Goal: Transaction & Acquisition: Obtain resource

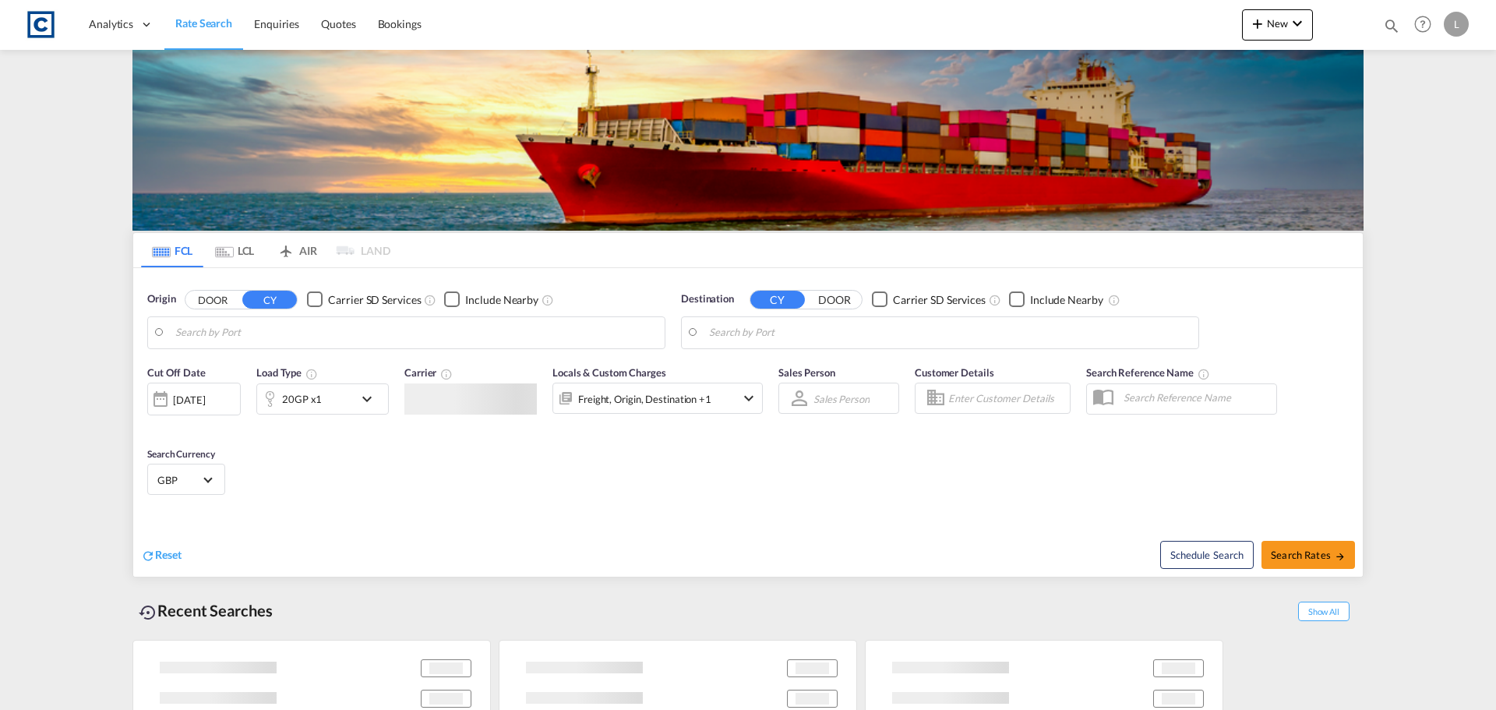
type input "GB-MK18, [GEOGRAPHIC_DATA]"
type input "Alexandria ([GEOGRAPHIC_DATA]), EGALY"
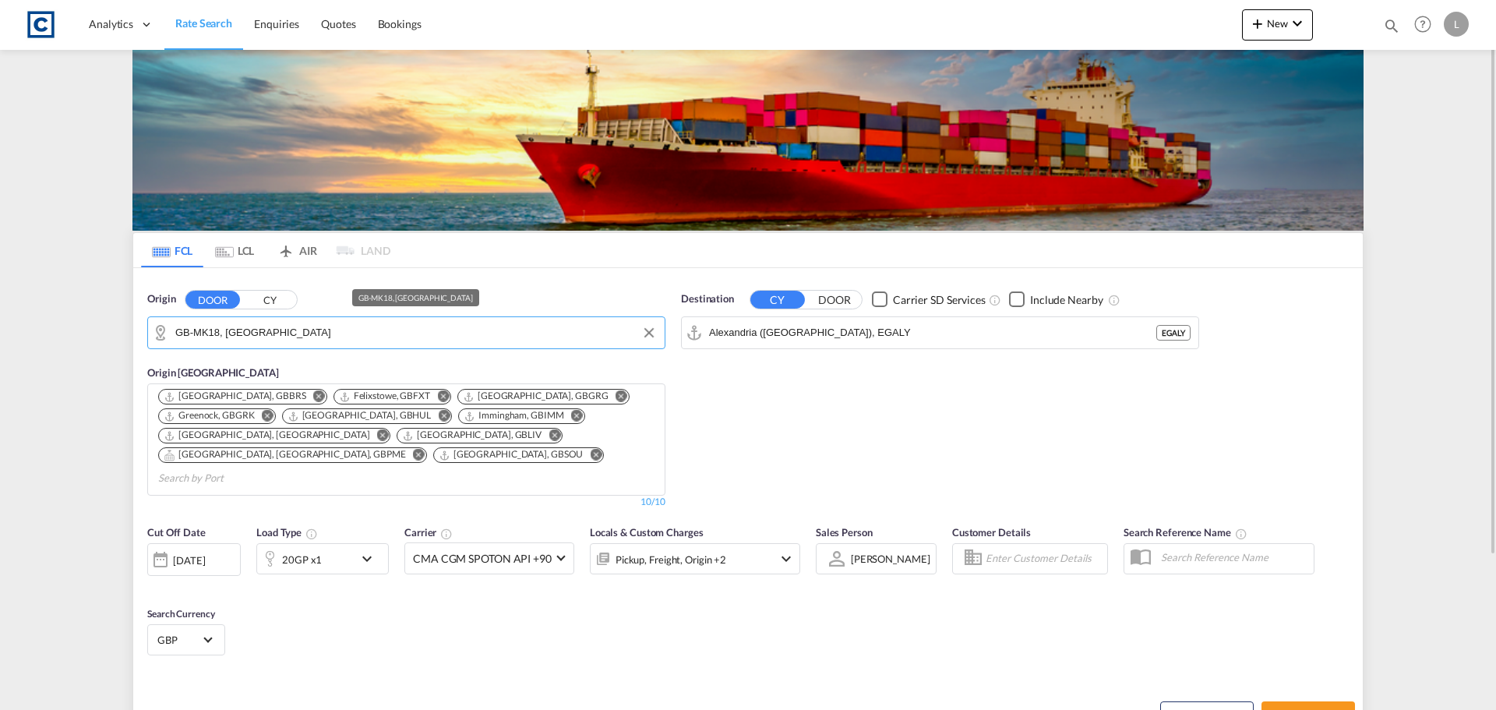
click at [245, 324] on input "GB-MK18, [GEOGRAPHIC_DATA]" at bounding box center [415, 332] width 481 height 23
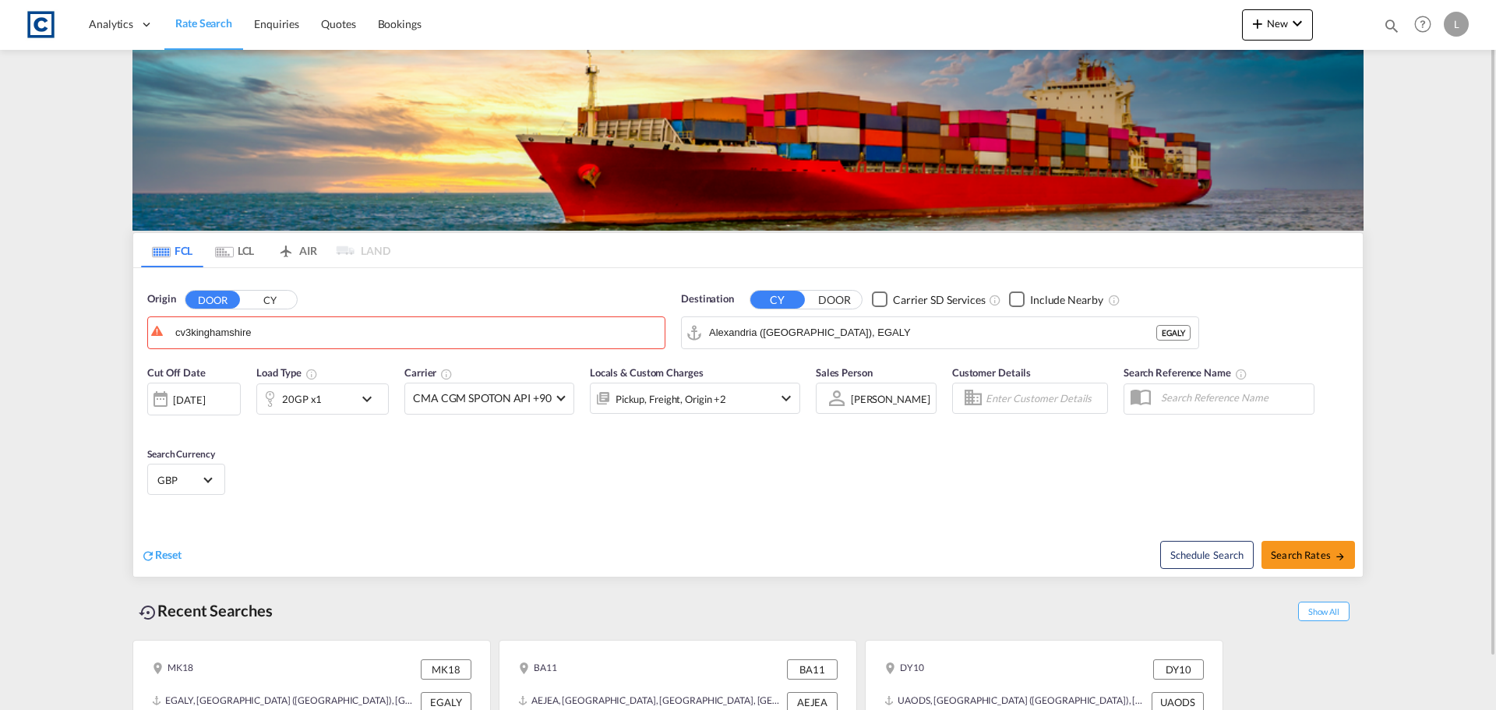
click at [220, 293] on button "DOOR" at bounding box center [212, 300] width 55 height 18
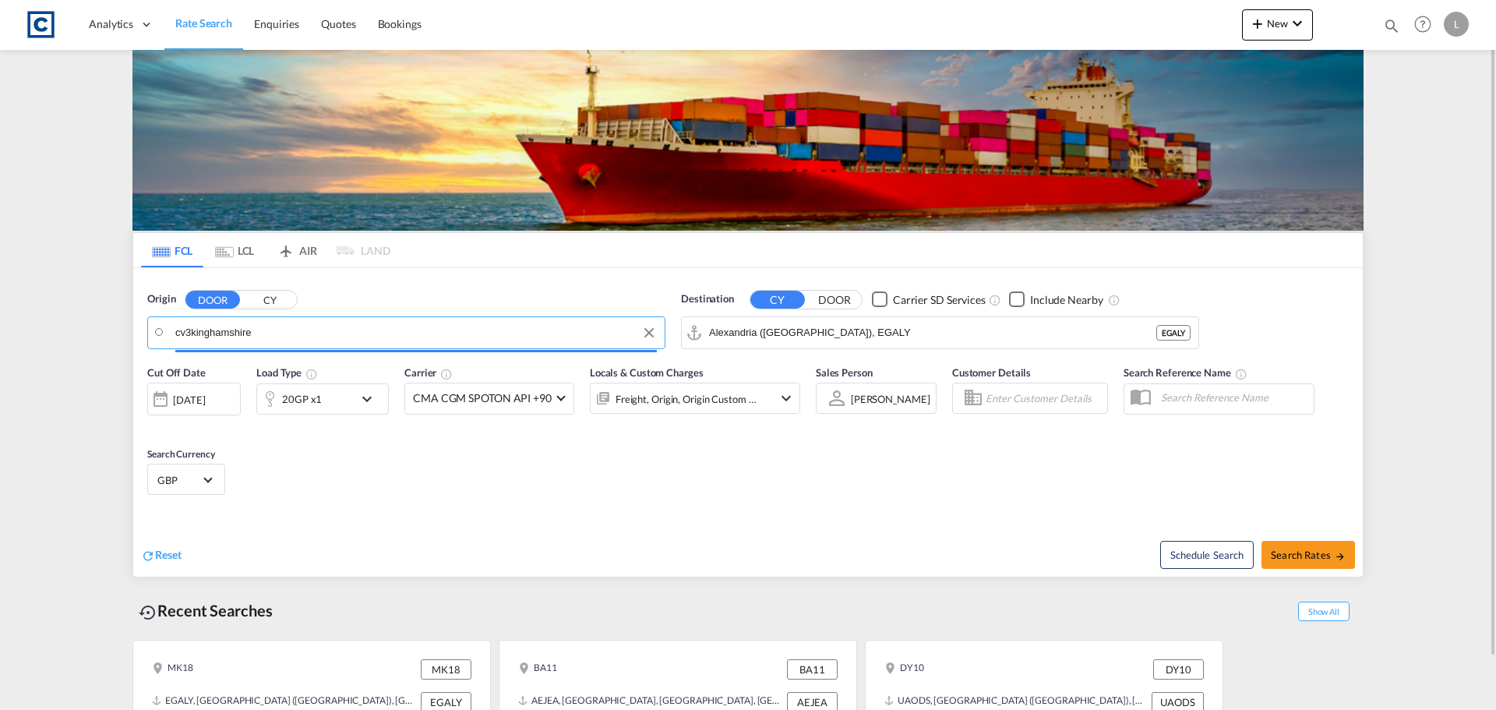
drag, startPoint x: 256, startPoint y: 335, endPoint x: 0, endPoint y: 350, distance: 256.0
click at [0, 350] on md-content "Analytics Dashboard Rate Search Enquiries Quotes Bookings New Quote Bookings" at bounding box center [748, 355] width 1496 height 710
drag, startPoint x: 272, startPoint y: 317, endPoint x: 273, endPoint y: 330, distance: 13.3
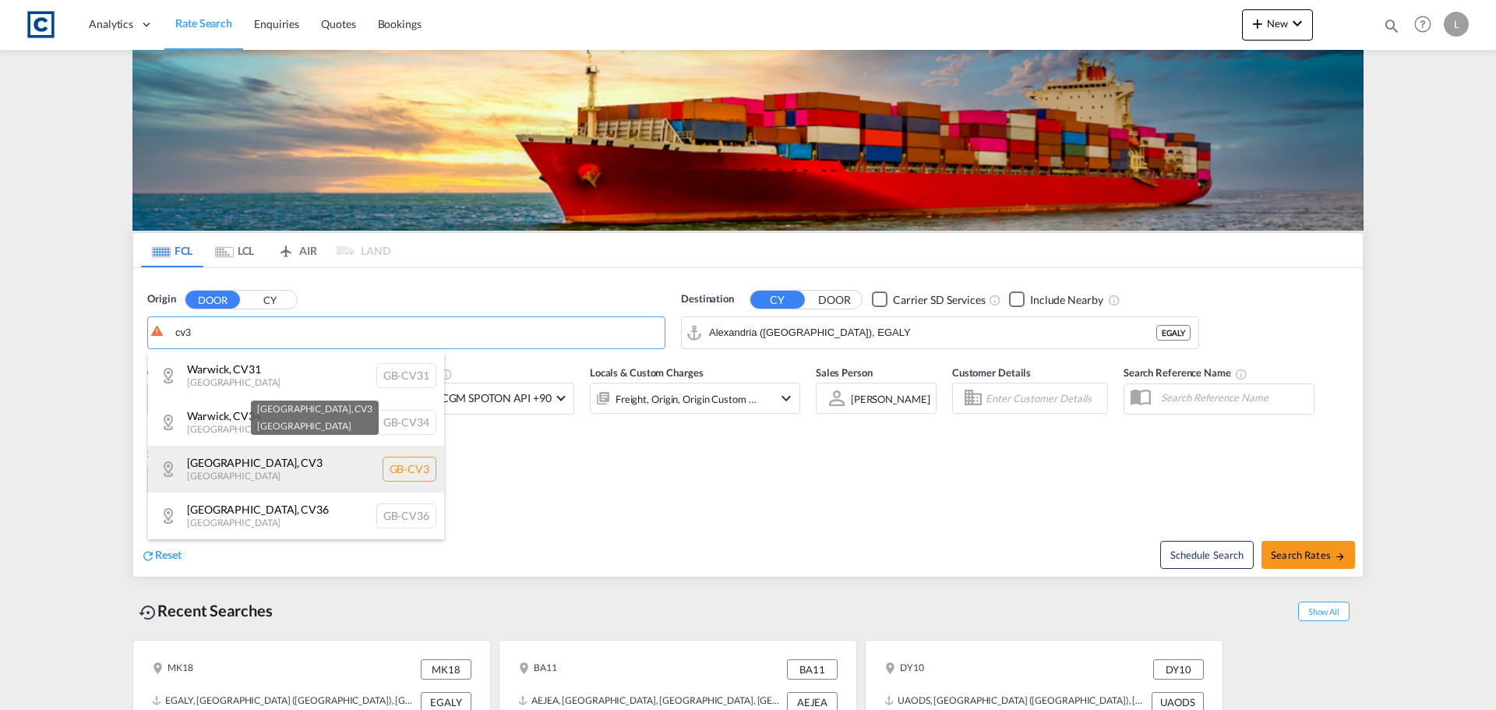
click at [245, 452] on div "[GEOGRAPHIC_DATA] , CV3 [GEOGRAPHIC_DATA] [GEOGRAPHIC_DATA]-CV3" at bounding box center [296, 469] width 296 height 47
type input "GB-CV3, [GEOGRAPHIC_DATA]"
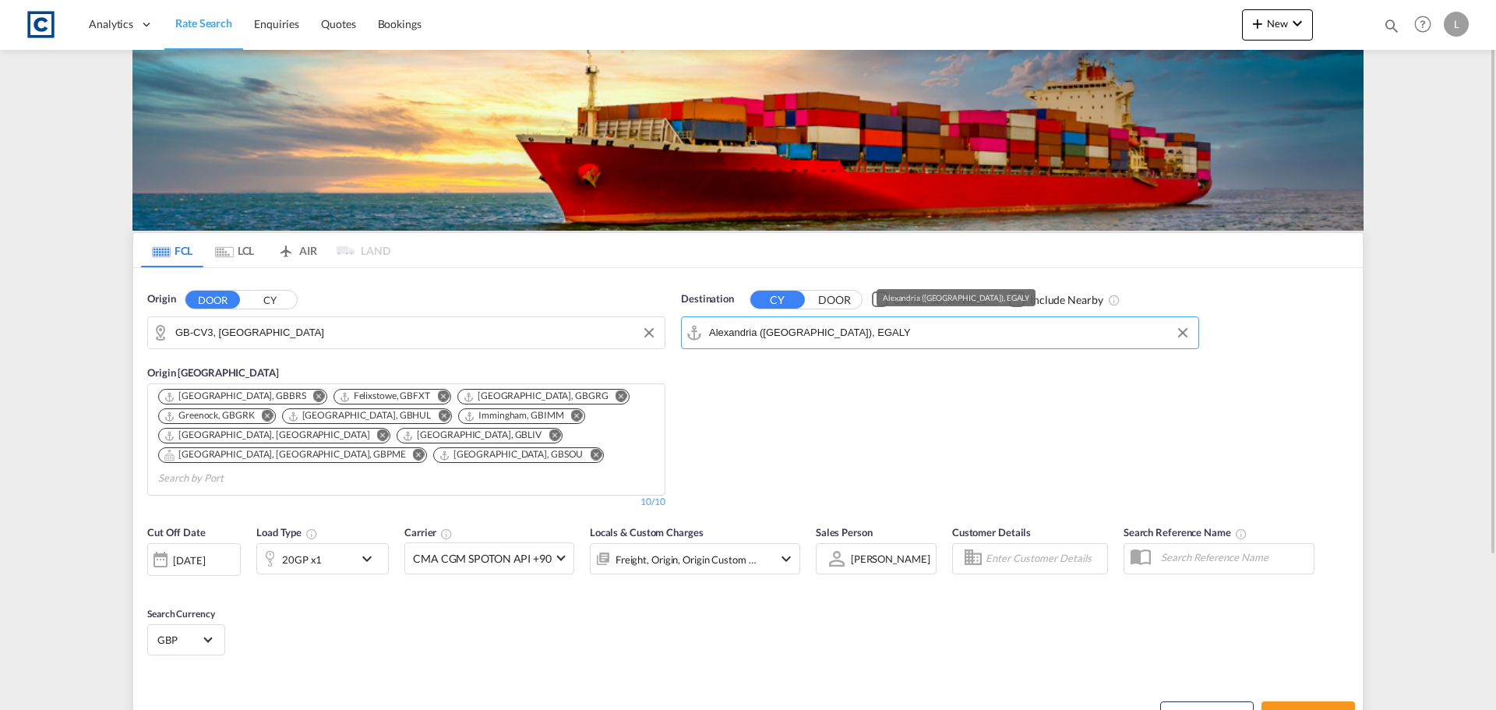
click at [821, 329] on input "Alexandria ([GEOGRAPHIC_DATA]), EGALY" at bounding box center [949, 332] width 481 height 23
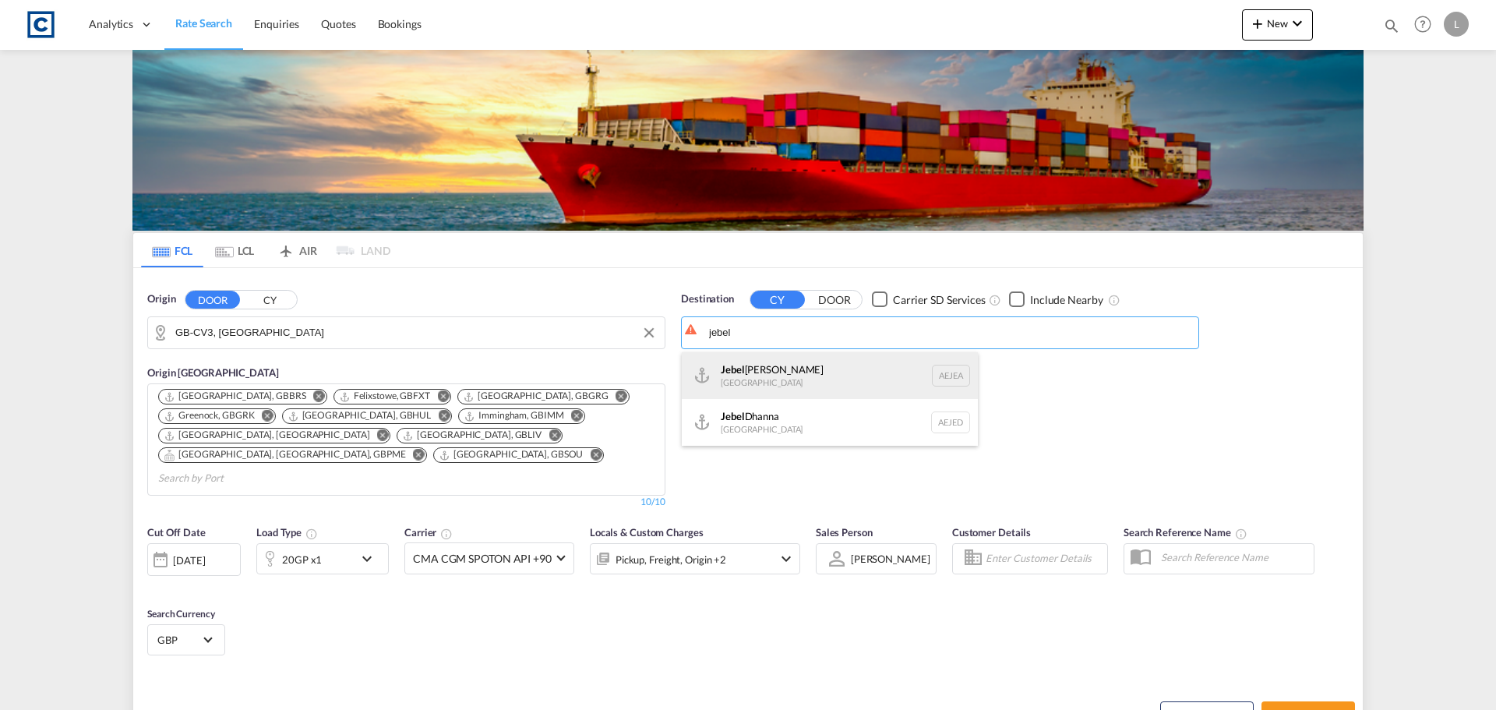
click at [802, 381] on div "[GEOGRAPHIC_DATA] [GEOGRAPHIC_DATA]" at bounding box center [830, 375] width 296 height 47
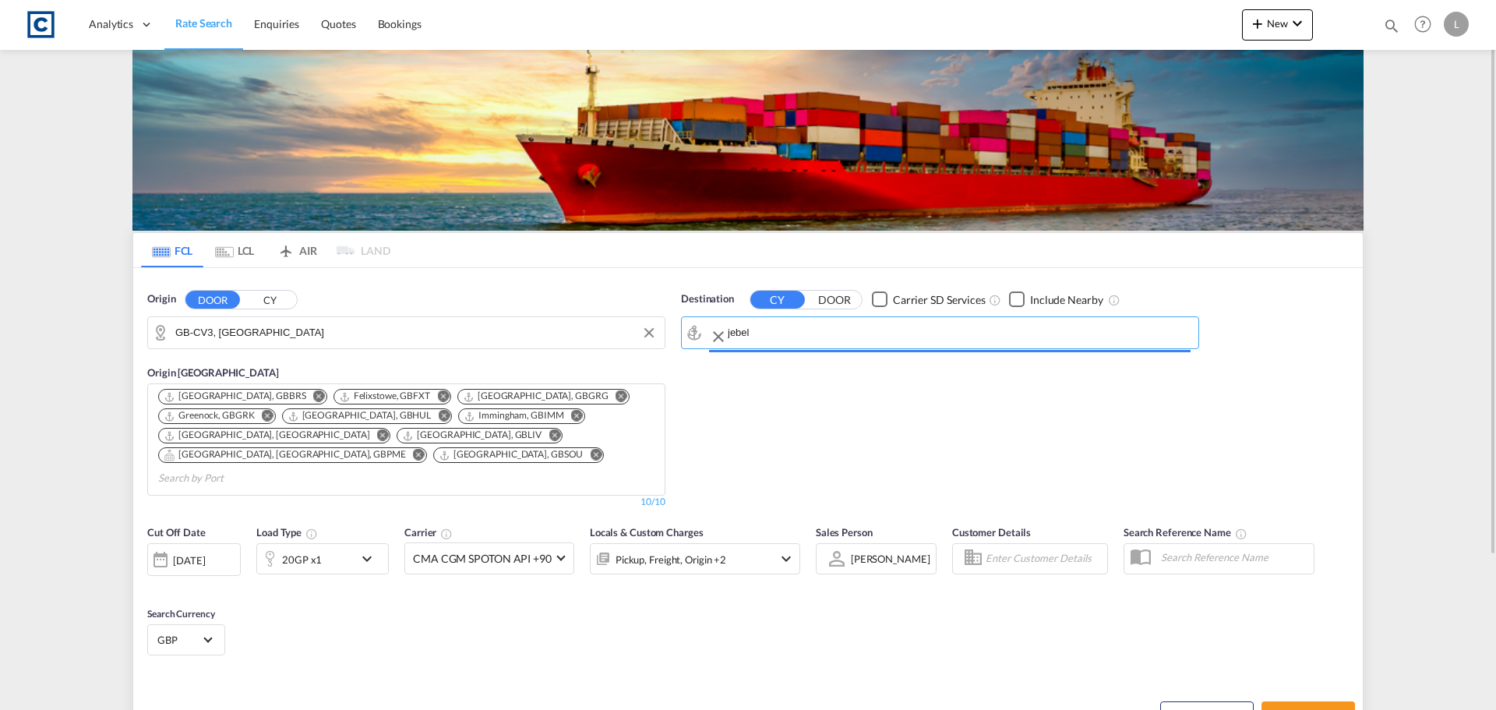
type input "[GEOGRAPHIC_DATA], [GEOGRAPHIC_DATA]"
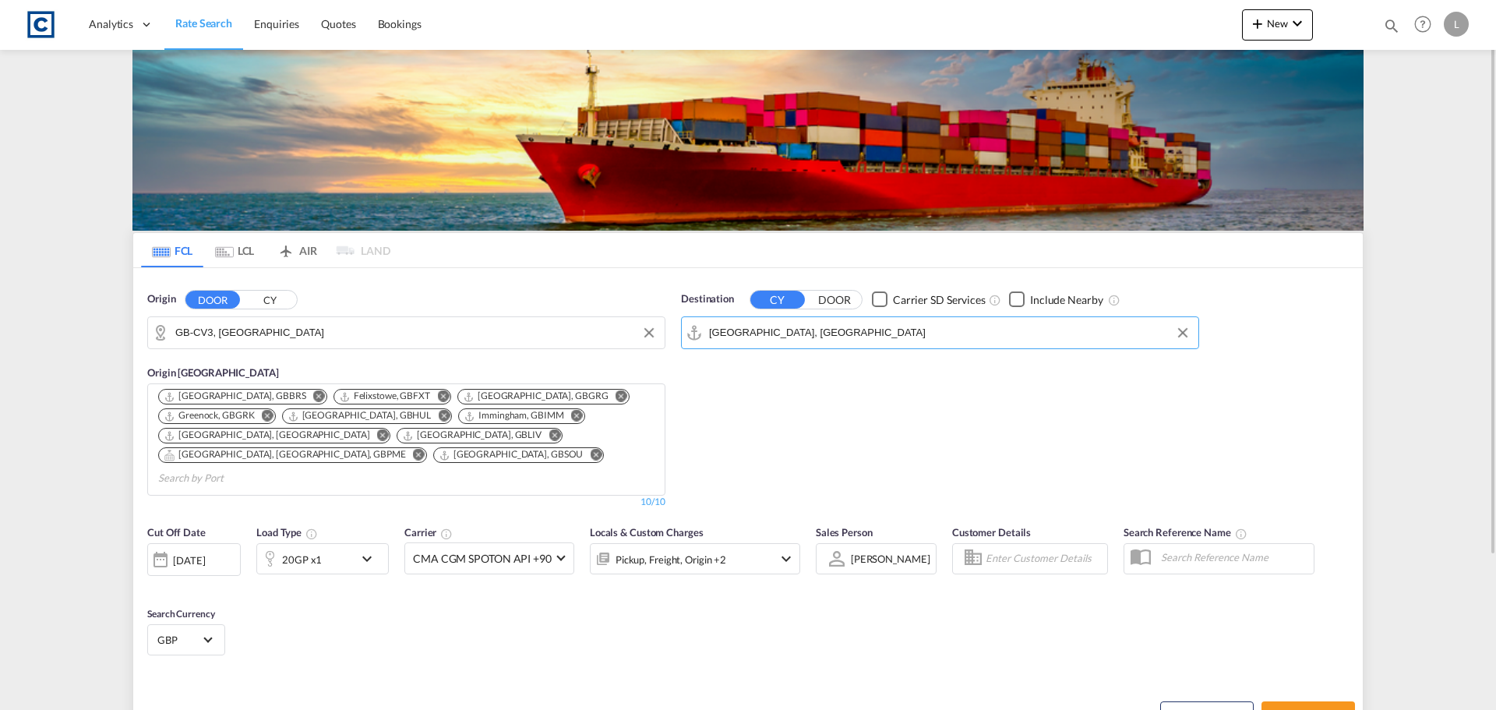
click at [189, 553] on div "[DATE]" at bounding box center [189, 560] width 32 height 14
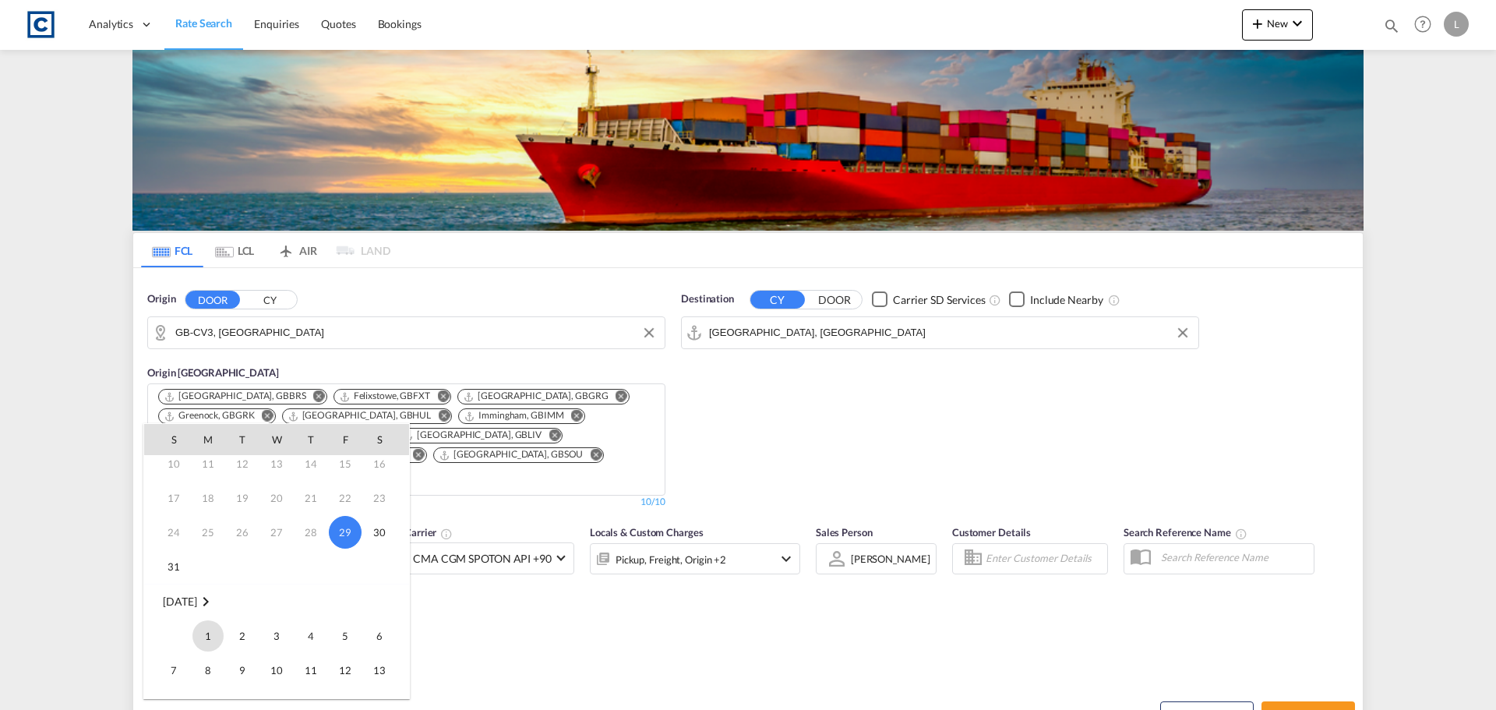
drag, startPoint x: 205, startPoint y: 632, endPoint x: 267, endPoint y: 637, distance: 62.5
click at [205, 633] on span "1" at bounding box center [207, 635] width 31 height 31
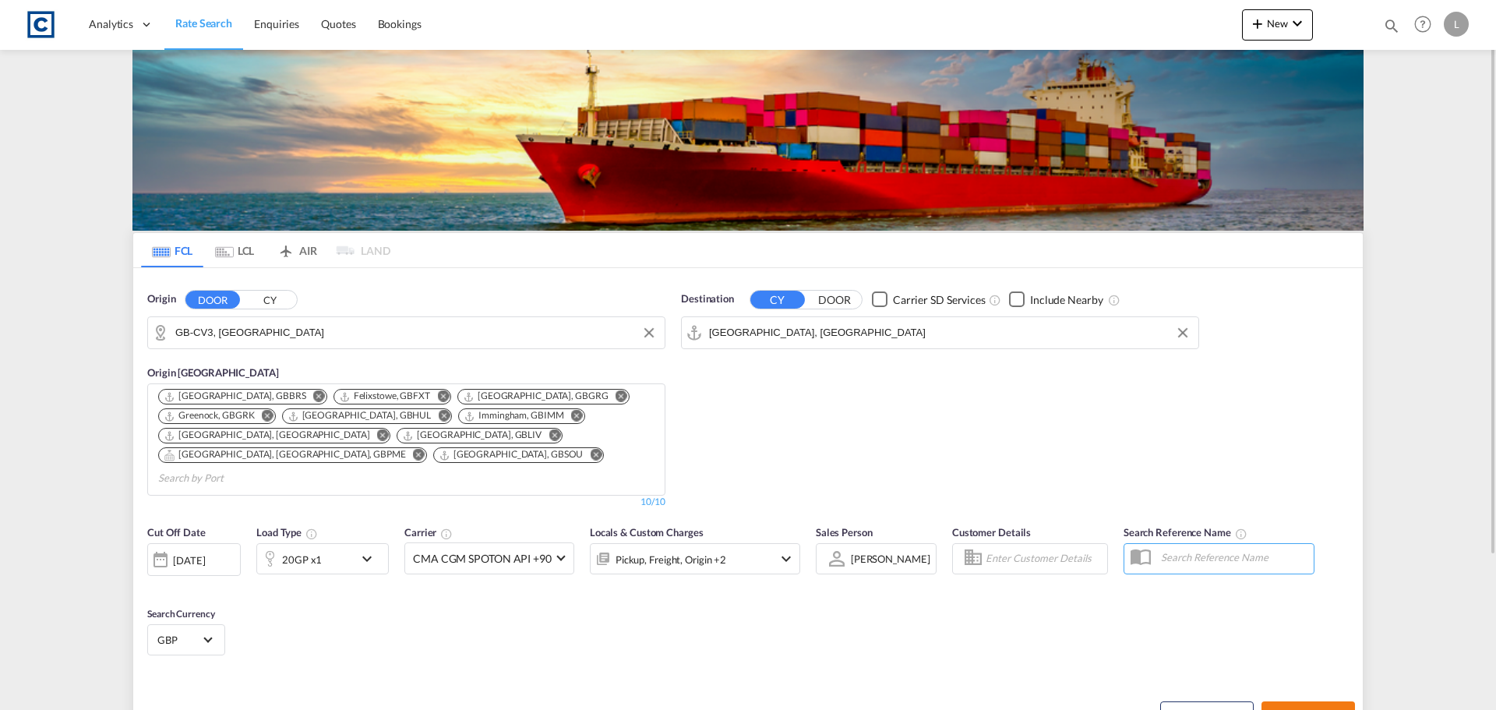
click at [1316, 707] on button "Search Rates" at bounding box center [1307, 715] width 93 height 28
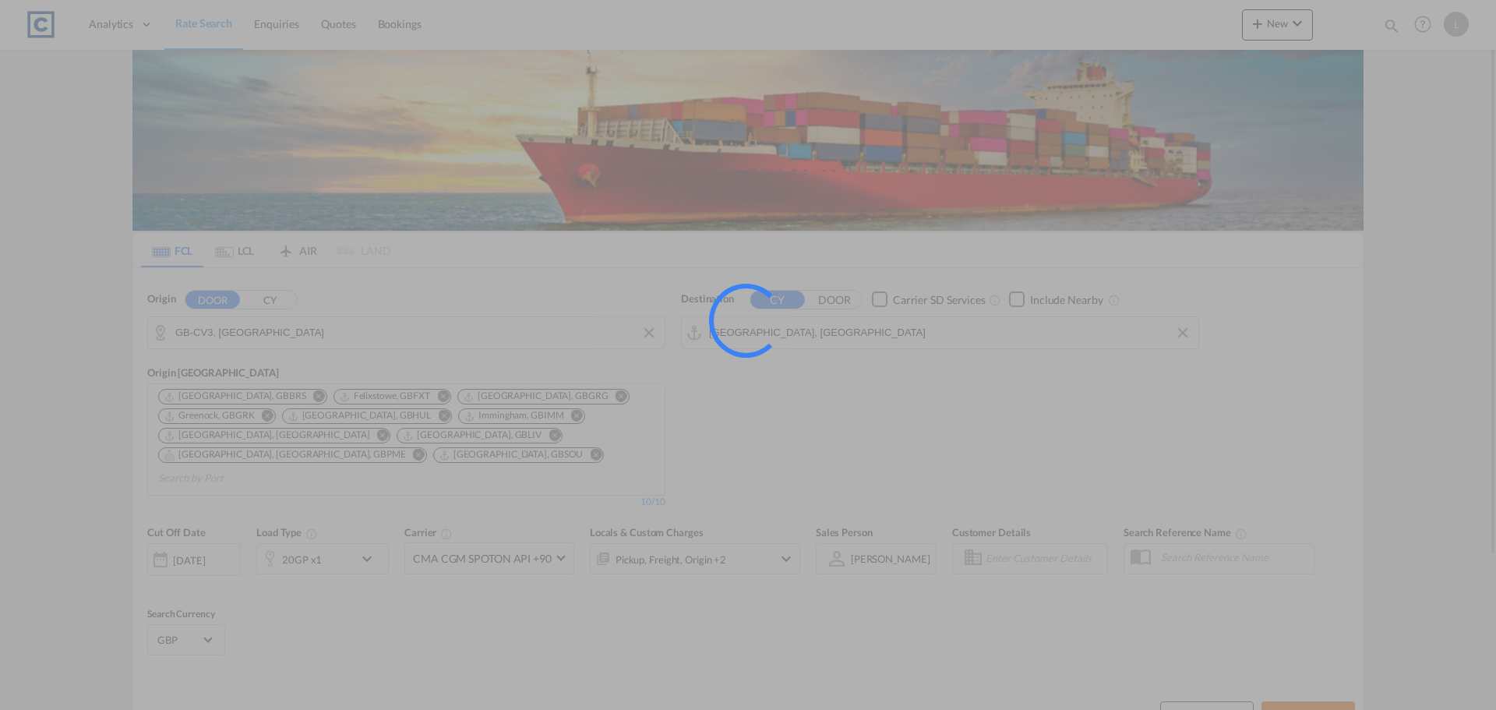
type input "CV3 to AEJEA / [DATE]"
